Goal: Information Seeking & Learning: Learn about a topic

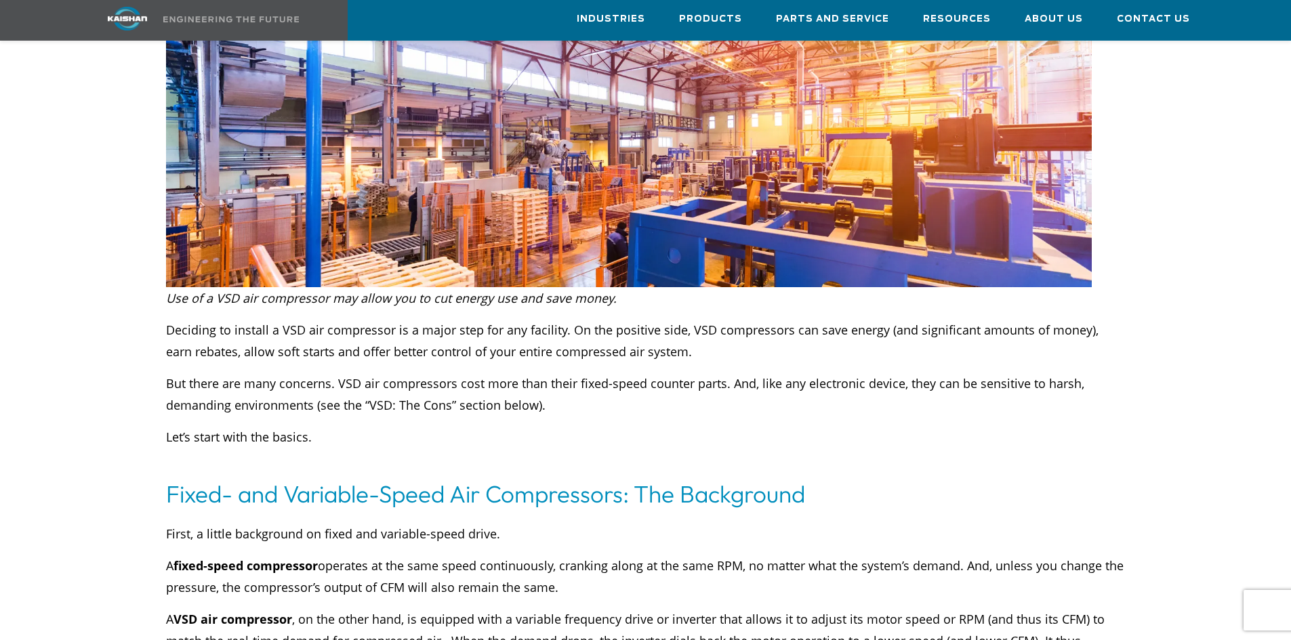
scroll to position [271, 0]
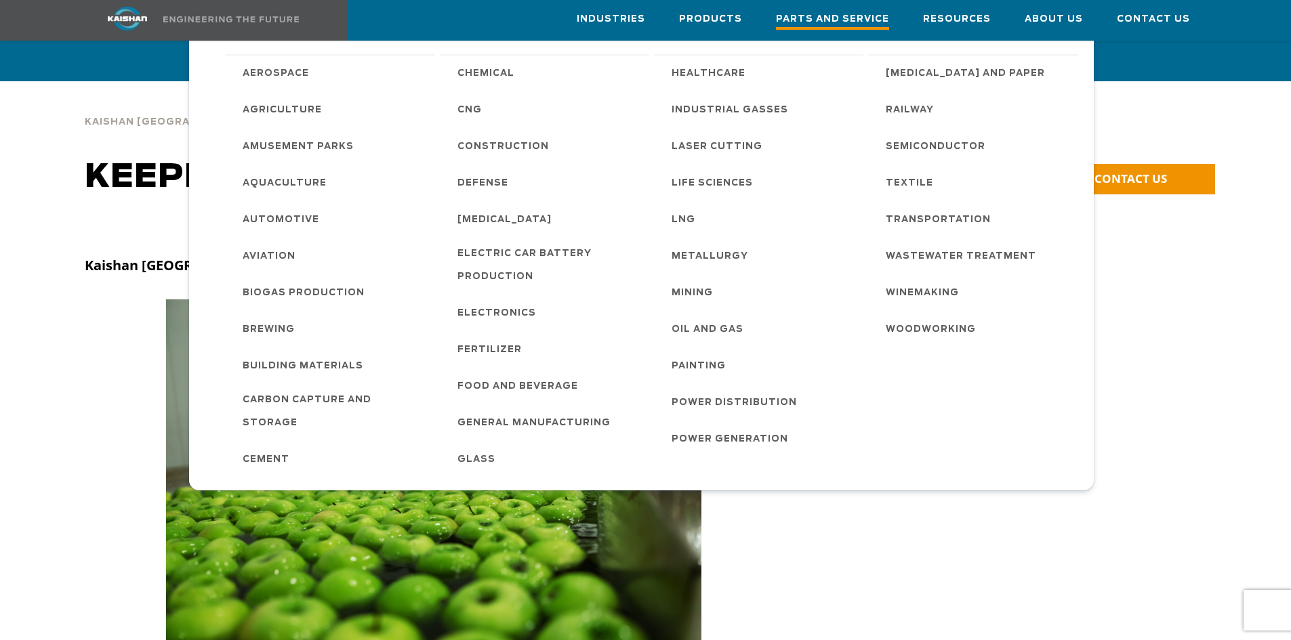
scroll to position [5963, 0]
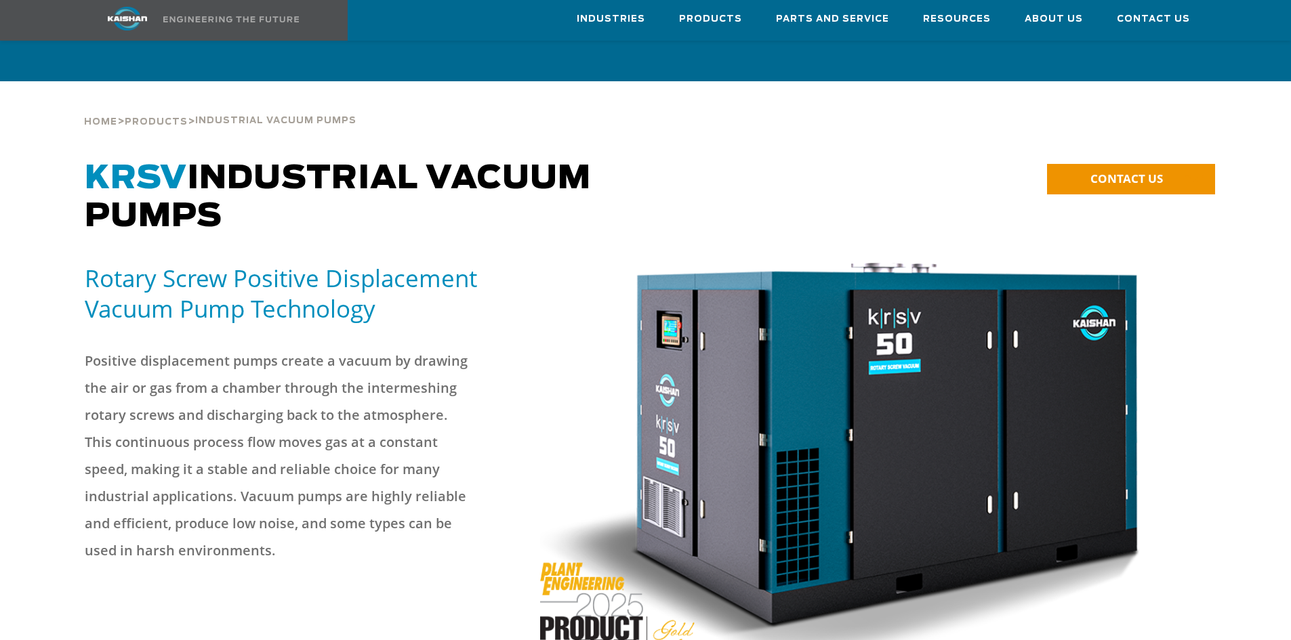
scroll to position [68, 0]
